Goal: Check status: Check status

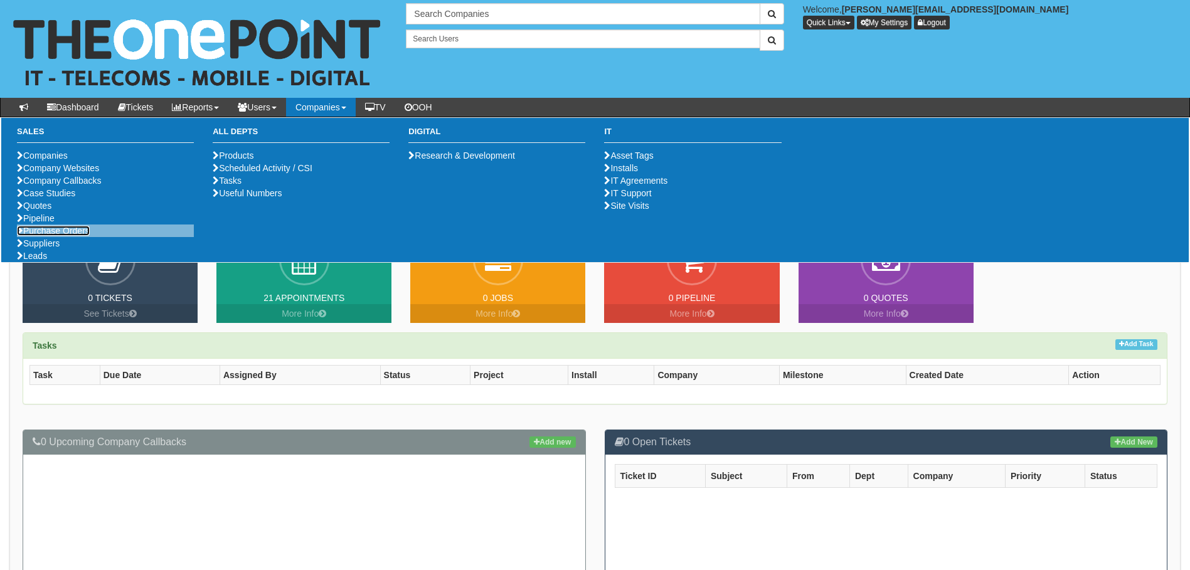
click at [60, 236] on link "Purchase Orders" at bounding box center [53, 231] width 73 height 10
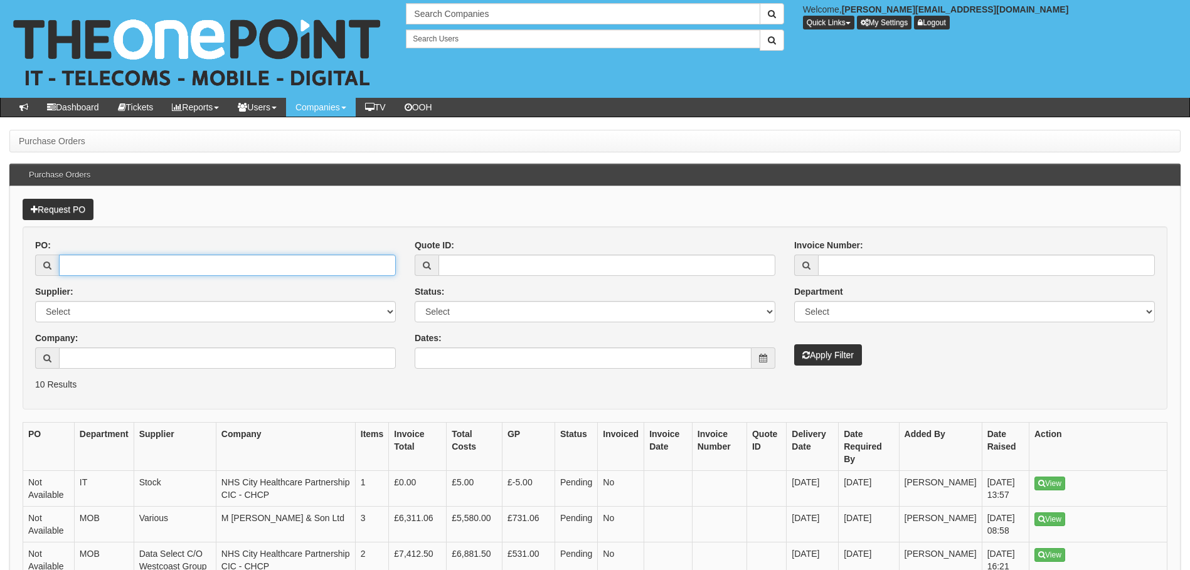
click at [152, 265] on input "PO:" at bounding box center [227, 265] width 337 height 21
paste input "19273"
type input "19273"
click at [794, 344] on button "Apply Filter" at bounding box center [828, 354] width 68 height 21
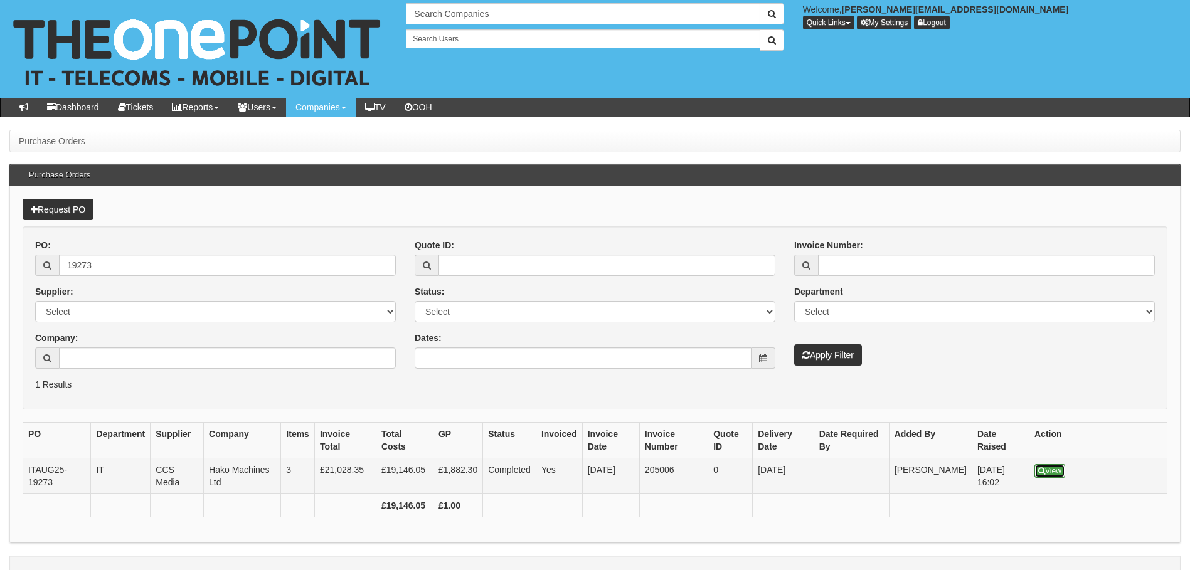
click at [1059, 472] on link "View" at bounding box center [1050, 471] width 31 height 14
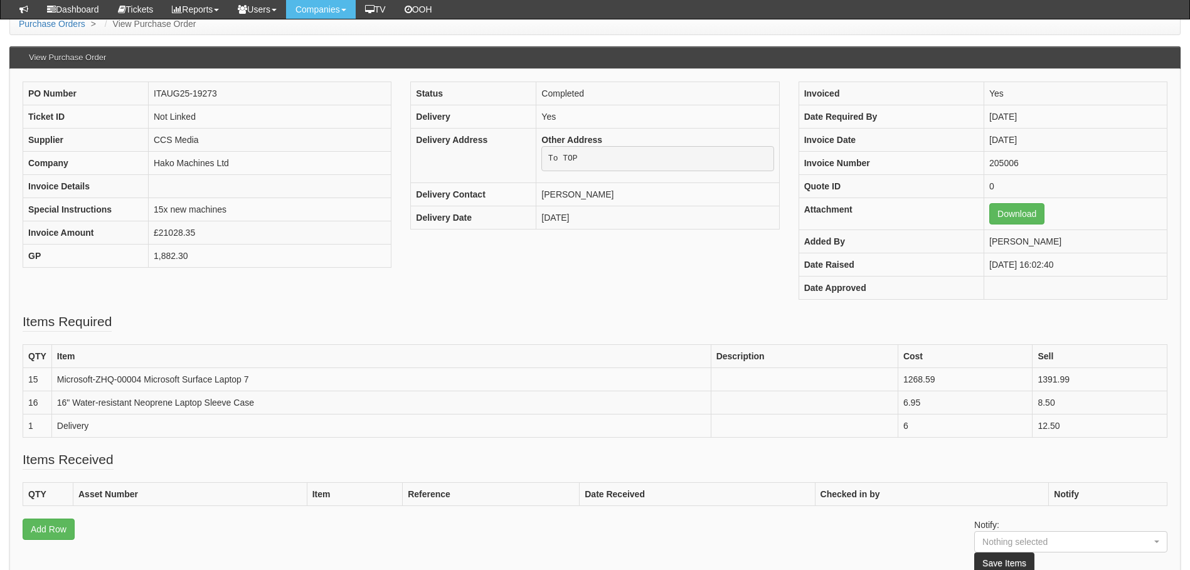
scroll to position [83, 0]
